Goal: Register for event/course

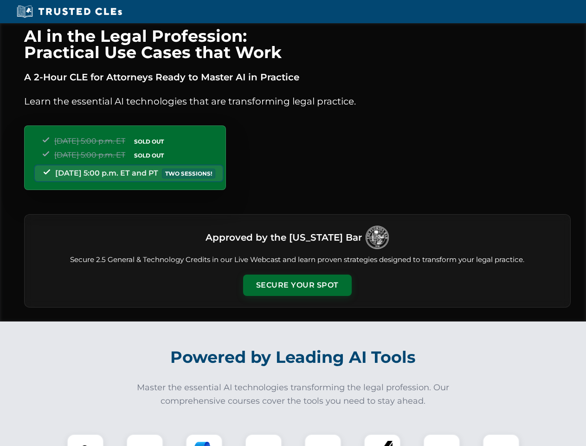
click at [297, 285] on button "Secure Your Spot" at bounding box center [297, 284] width 109 height 21
click at [85, 440] on img at bounding box center [85, 452] width 27 height 27
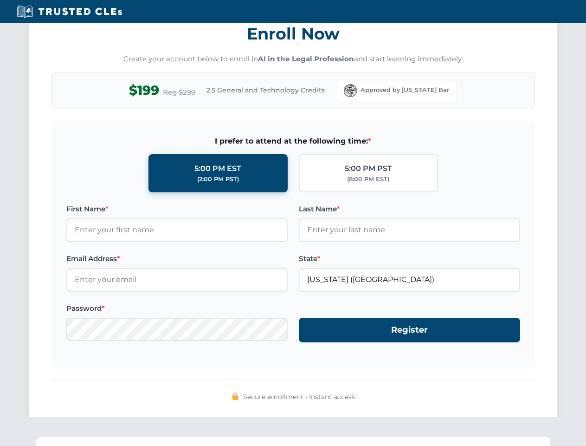
scroll to position [912, 0]
